Goal: Register for event/course

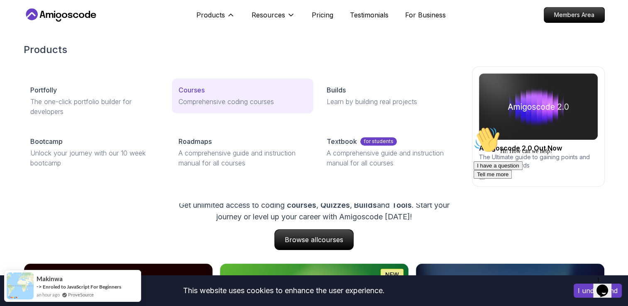
click at [210, 108] on link "Courses Comprehensive coding courses" at bounding box center [242, 95] width 141 height 35
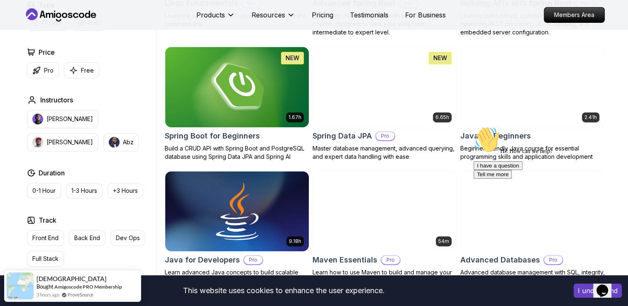
scroll to position [347, 0]
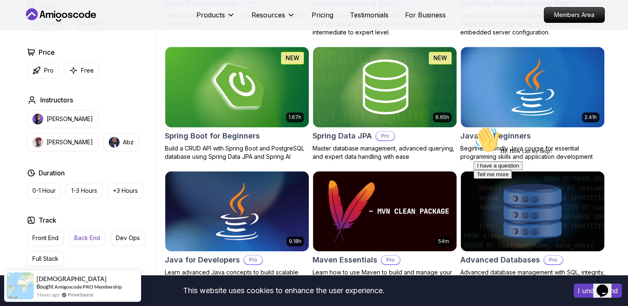
click at [87, 244] on button "Back End" at bounding box center [87, 238] width 37 height 16
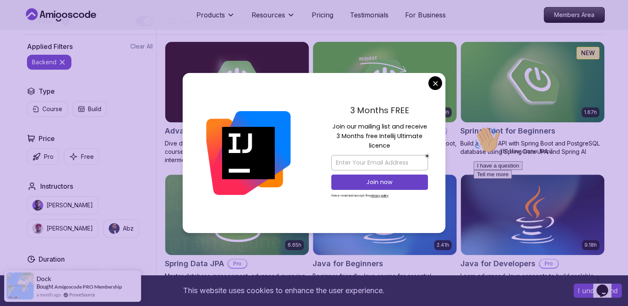
scroll to position [222, 0]
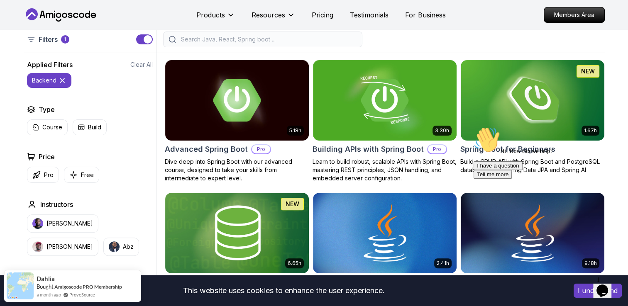
scroll to position [195, 0]
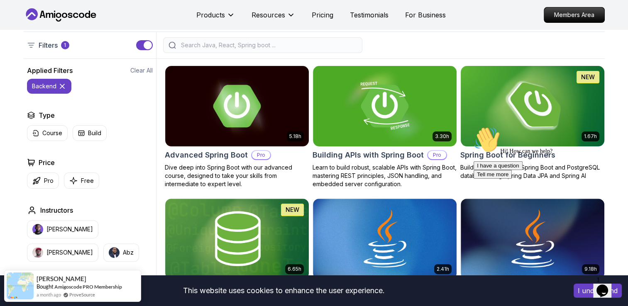
click at [537, 110] on img at bounding box center [532, 106] width 151 height 84
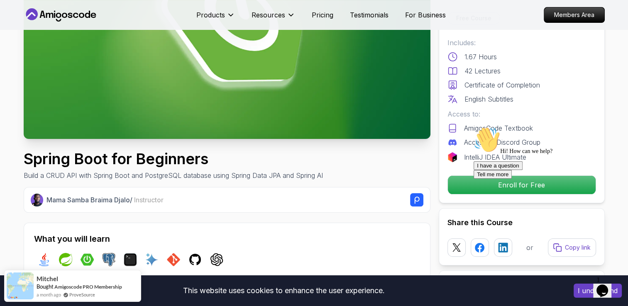
scroll to position [141, 0]
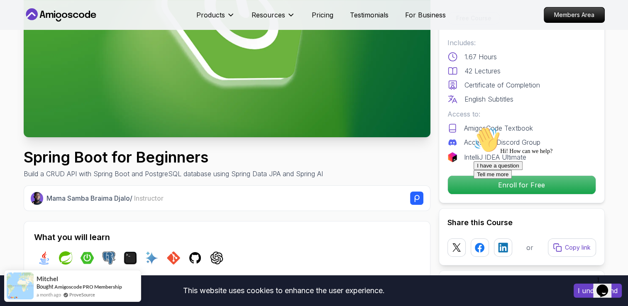
click at [509, 127] on div at bounding box center [547, 127] width 149 height 0
click at [499, 127] on div at bounding box center [547, 127] width 149 height 0
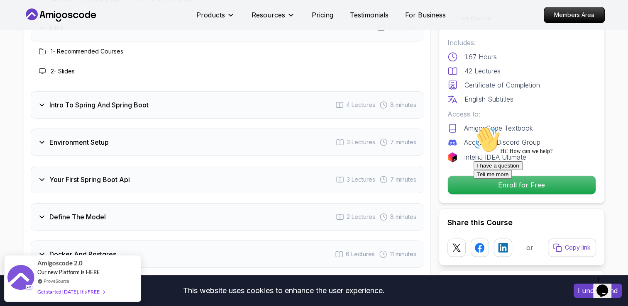
scroll to position [1082, 0]
click at [493, 127] on div at bounding box center [547, 127] width 149 height 0
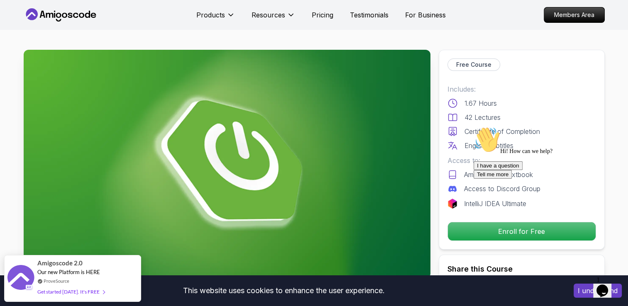
scroll to position [123, 0]
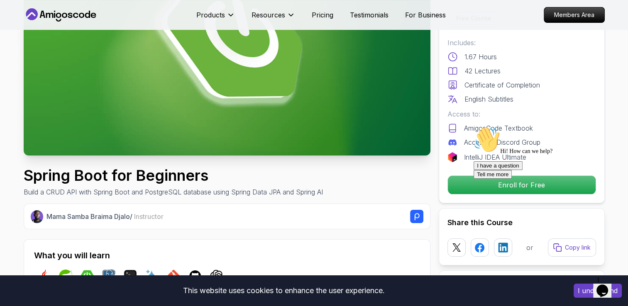
click at [490, 127] on div at bounding box center [547, 127] width 149 height 0
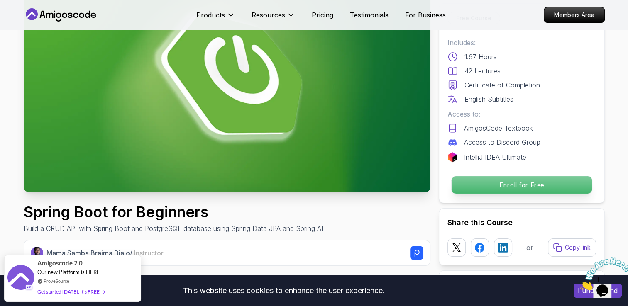
click at [491, 190] on p "Enroll for Free" at bounding box center [521, 184] width 140 height 17
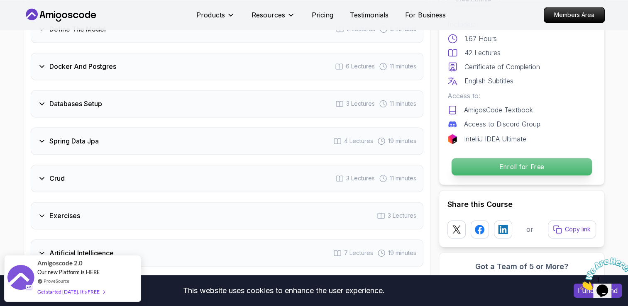
click at [491, 190] on div "Free Course Includes: 1.67 Hours 42 Lectures Certificate of Completion English …" at bounding box center [522, 151] width 166 height 333
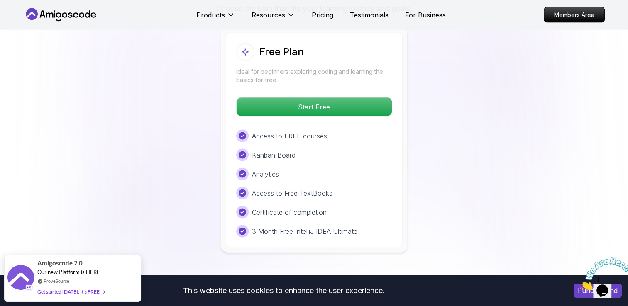
scroll to position [1734, 0]
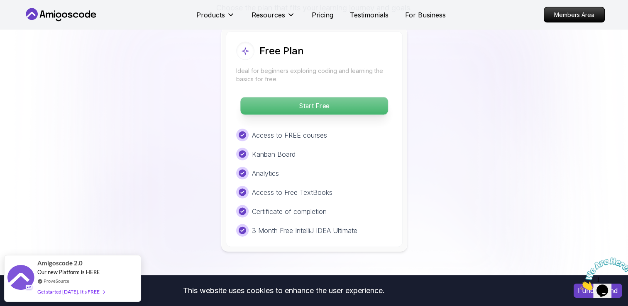
click at [327, 97] on p "Start Free" at bounding box center [313, 105] width 147 height 17
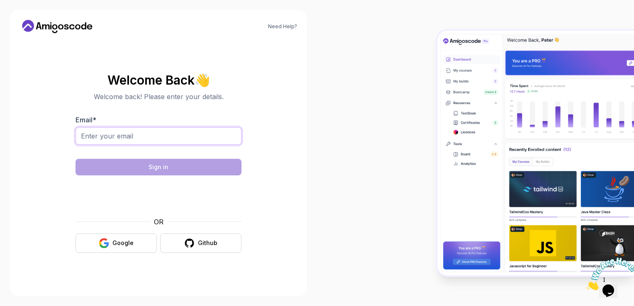
click at [190, 144] on input "Email *" at bounding box center [159, 135] width 166 height 17
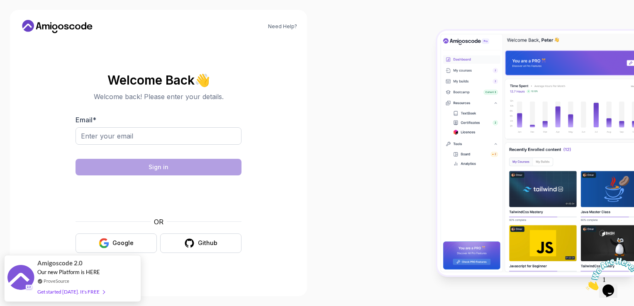
click at [300, 132] on div "Need Help? Welcome Back 👋 Welcome back! Please enter your details. Email * Sign…" at bounding box center [158, 153] width 297 height 286
click at [142, 137] on input "Email *" at bounding box center [159, 135] width 166 height 17
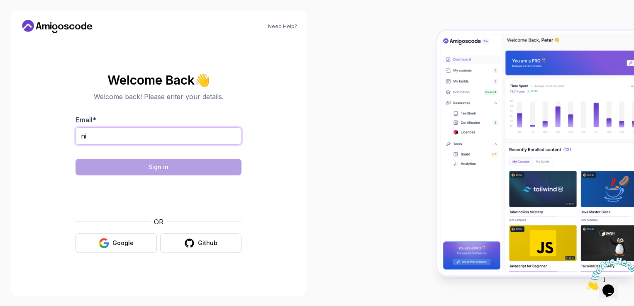
type input "n"
type input "nixonchigiya51@gmail.com"
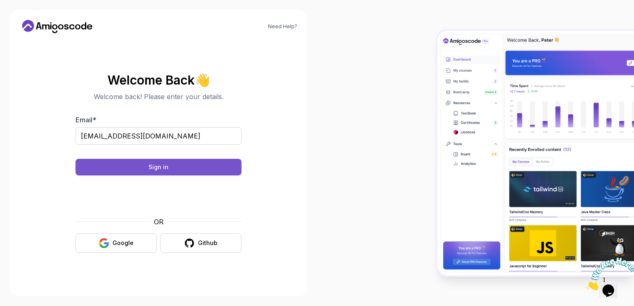
click at [171, 166] on button "Sign in" at bounding box center [159, 167] width 166 height 17
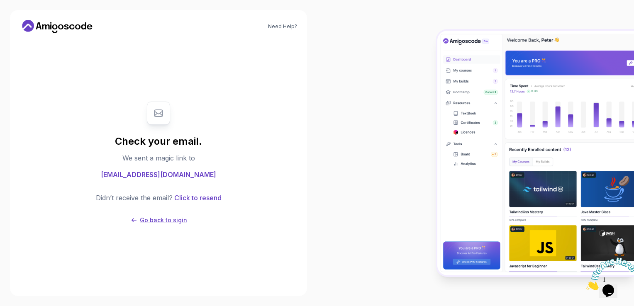
drag, startPoint x: 237, startPoint y: 201, endPoint x: 172, endPoint y: 223, distance: 68.7
click at [172, 223] on p "Go back to sigin" at bounding box center [163, 220] width 47 height 8
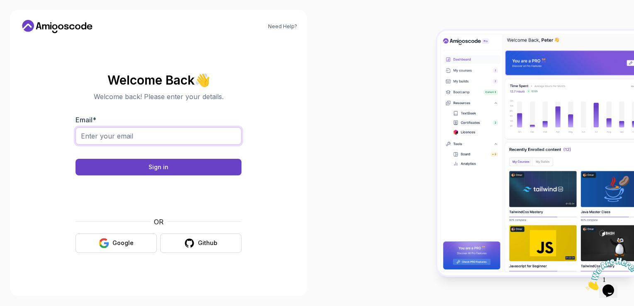
click at [118, 134] on input "Email *" at bounding box center [159, 135] width 166 height 17
type input "nixonchigiya51@gmail.com"
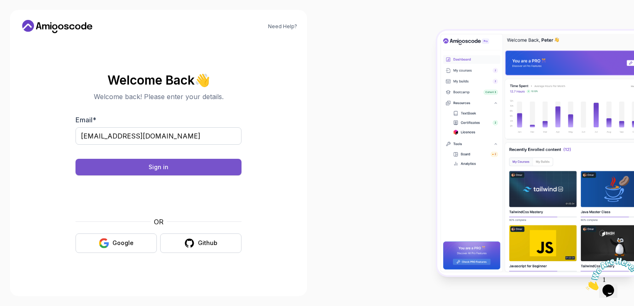
click at [184, 170] on button "Sign in" at bounding box center [159, 167] width 166 height 17
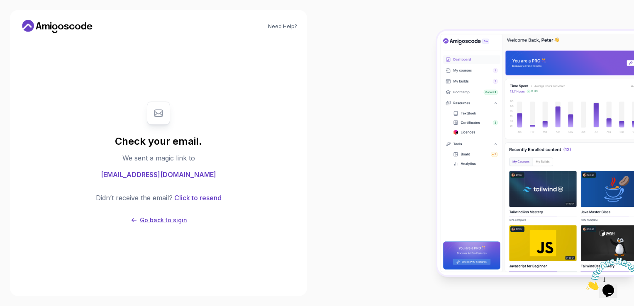
click at [143, 218] on p "Go back to sigin" at bounding box center [163, 220] width 47 height 8
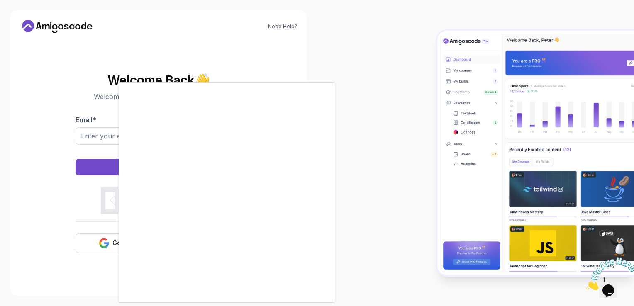
click at [112, 138] on div at bounding box center [317, 153] width 634 height 306
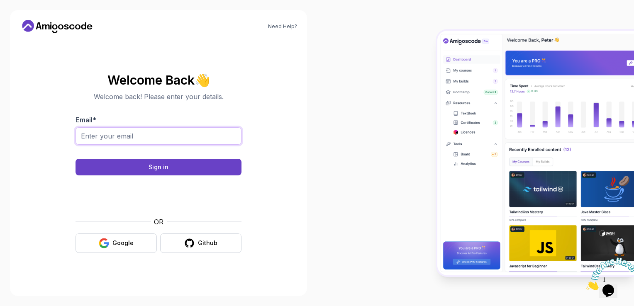
click at [107, 135] on input "Email *" at bounding box center [159, 135] width 166 height 17
type input "nixonchigiya51@gmail.com"
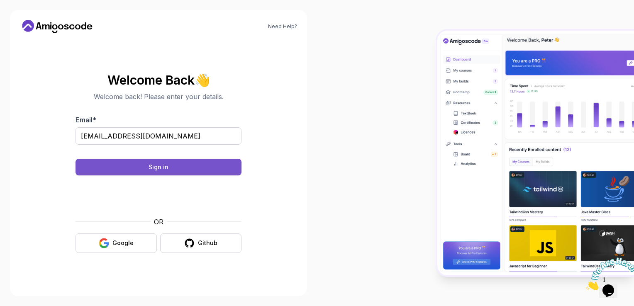
click at [146, 165] on button "Sign in" at bounding box center [159, 167] width 166 height 17
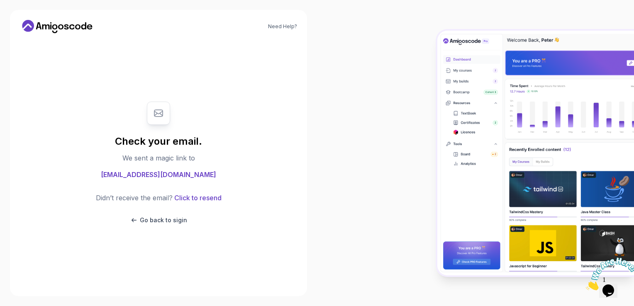
click at [55, 24] on icon at bounding box center [54, 26] width 5 height 5
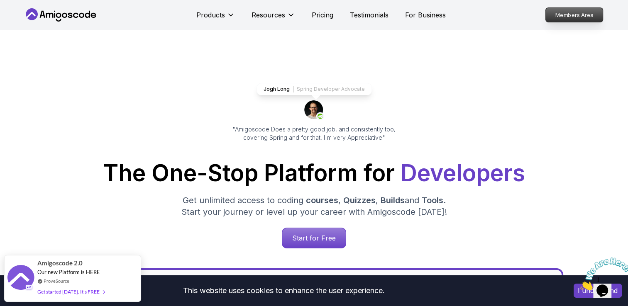
click at [569, 15] on p "Members Area" at bounding box center [573, 15] width 57 height 14
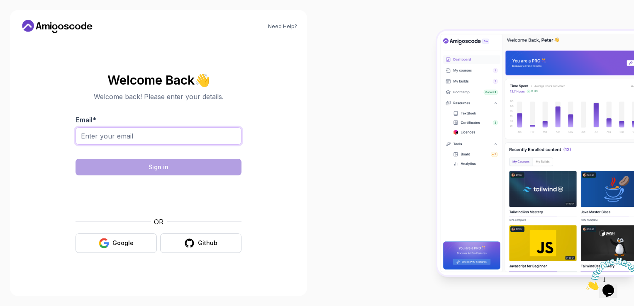
click at [104, 140] on input "Email *" at bounding box center [159, 135] width 166 height 17
type input "nixonchigiya51@gmail.com"
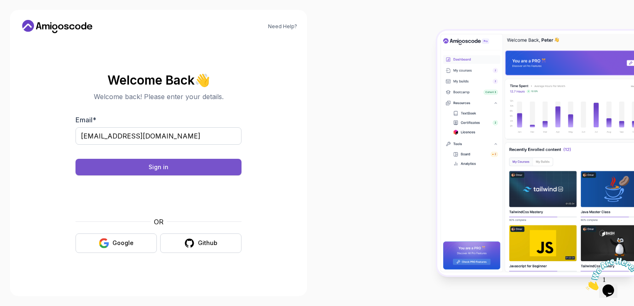
click at [148, 165] on button "Sign in" at bounding box center [159, 167] width 166 height 17
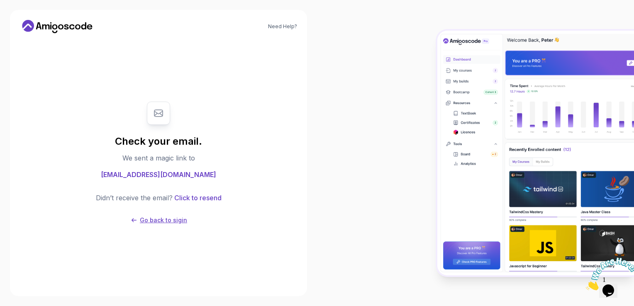
click at [155, 219] on p "Go back to sigin" at bounding box center [163, 220] width 47 height 8
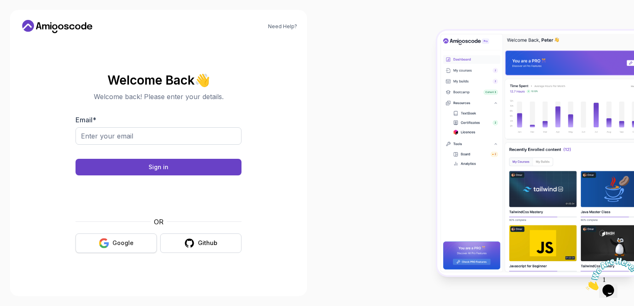
click at [139, 244] on button "Google" at bounding box center [116, 243] width 81 height 19
